Goal: Information Seeking & Learning: Learn about a topic

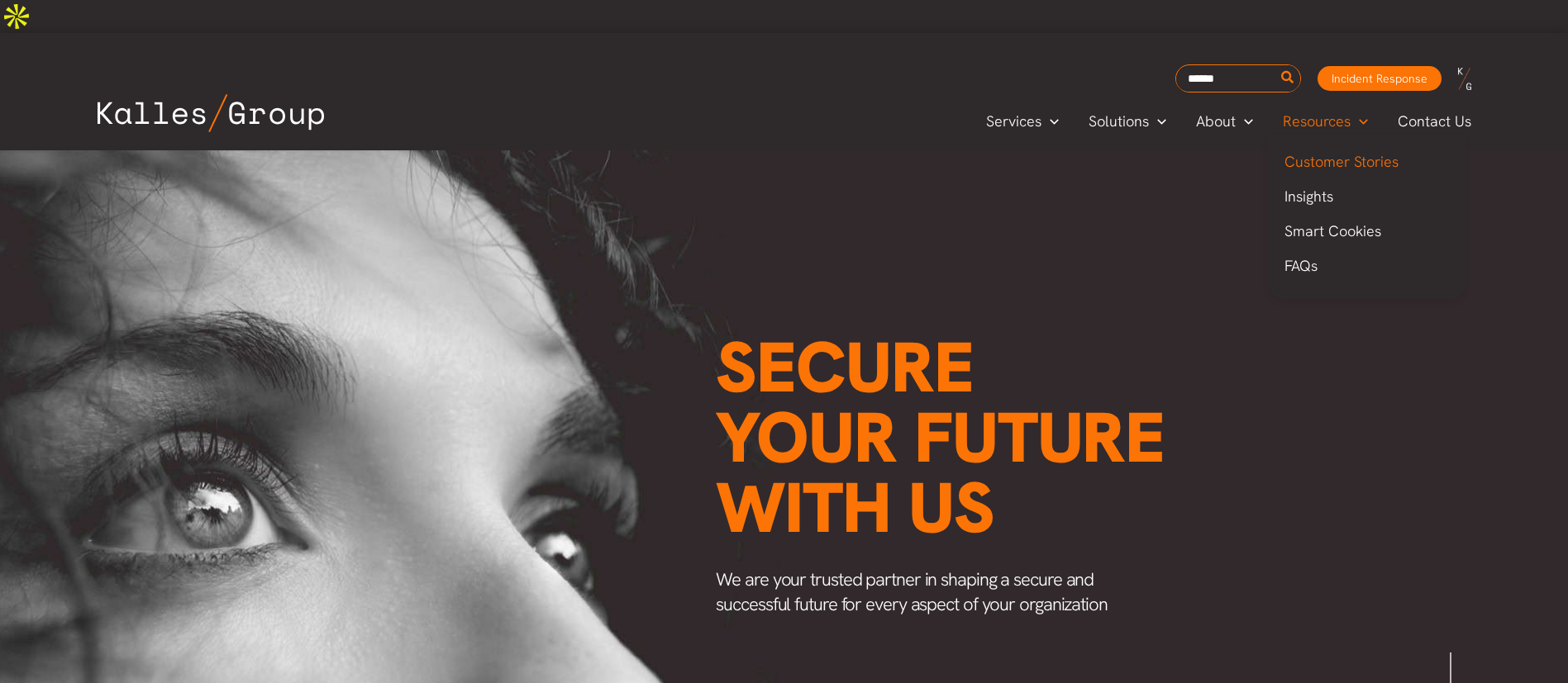
click at [1316, 152] on span "Customer Stories" at bounding box center [1342, 161] width 114 height 19
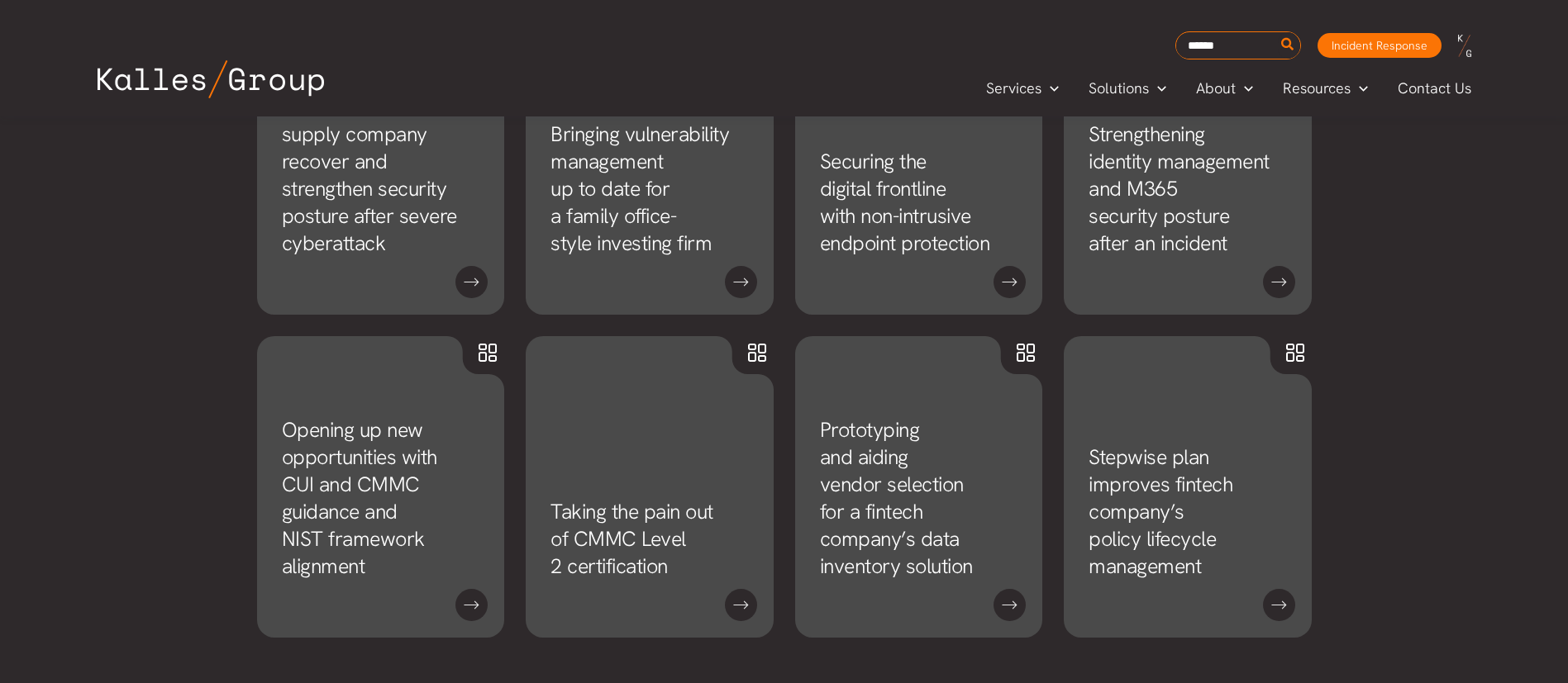
scroll to position [1487, 0]
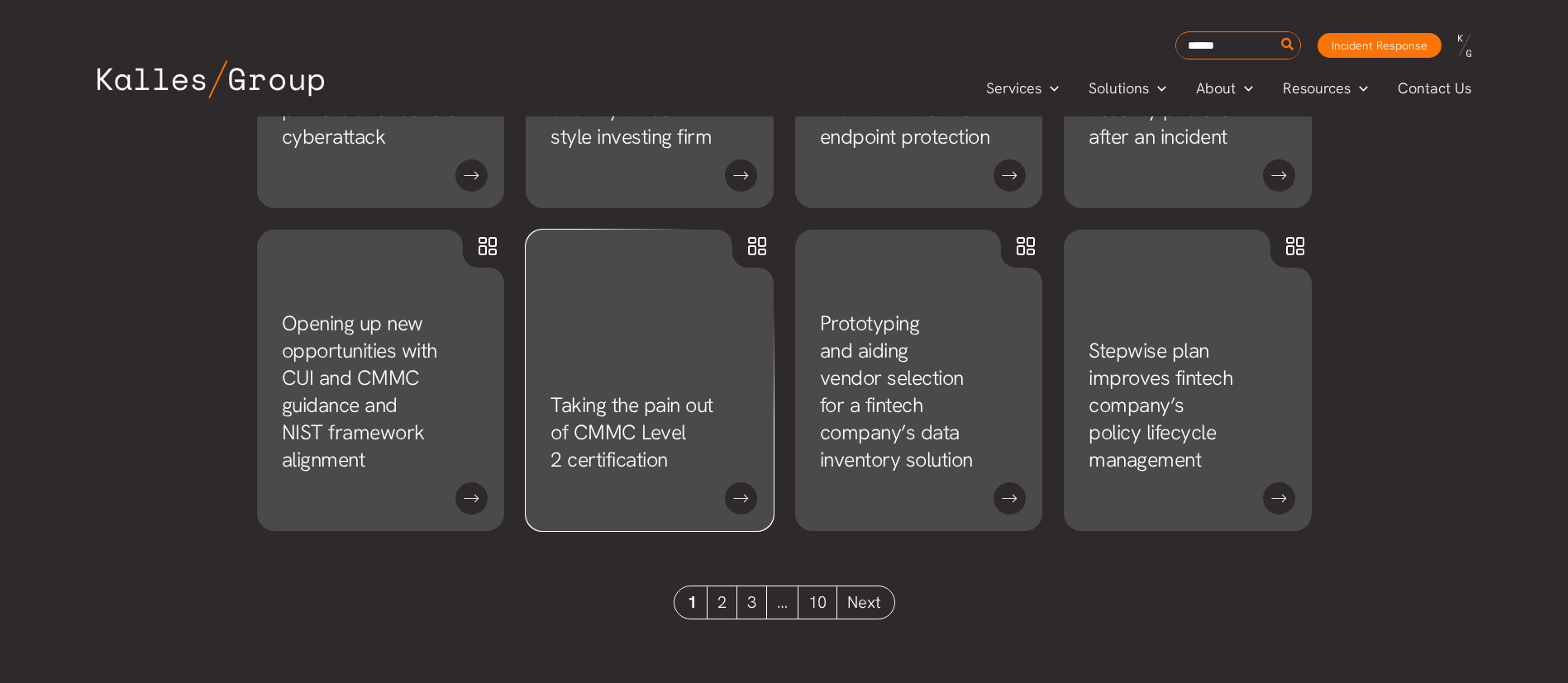
click at [700, 430] on link "Taking the pain out of CMMC Level 2 certification" at bounding box center [632, 433] width 163 height 82
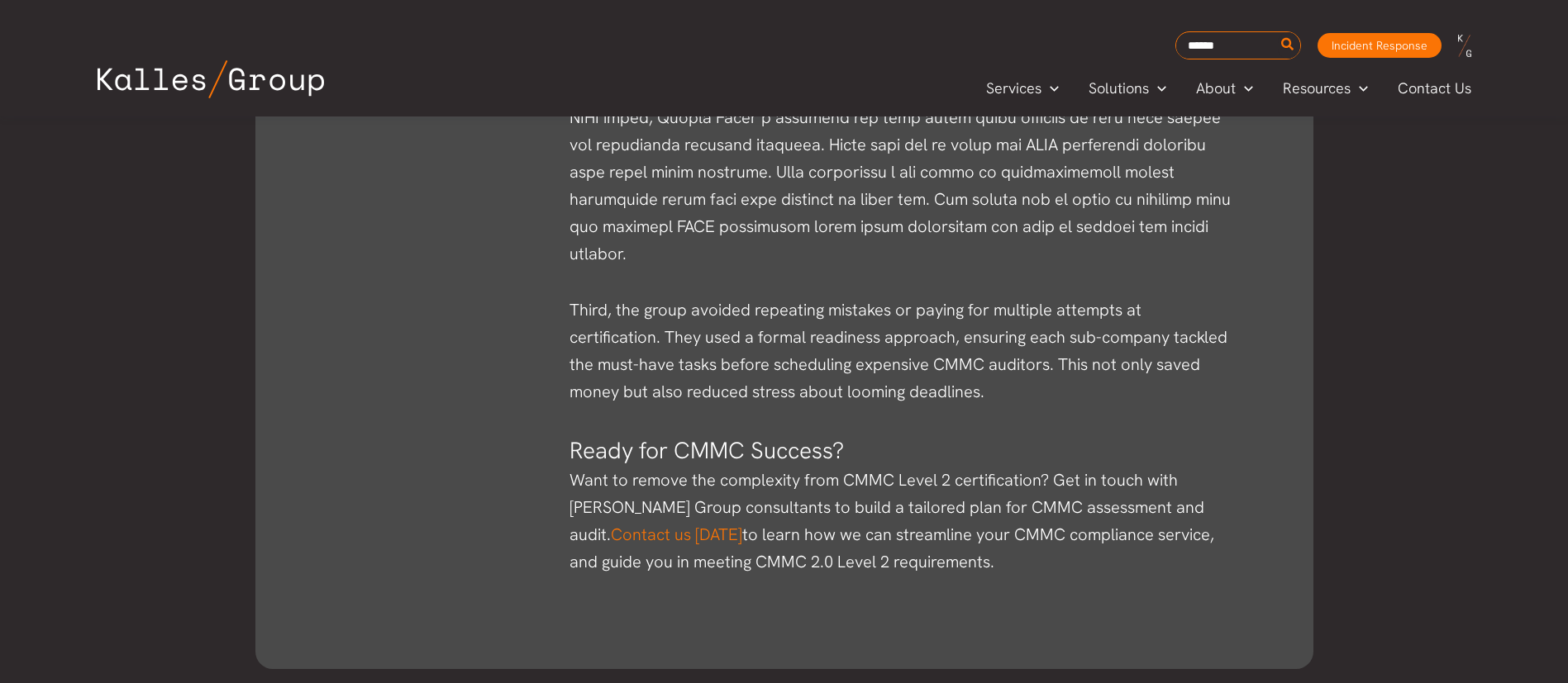
scroll to position [2355, 0]
